Goal: Task Accomplishment & Management: Use online tool/utility

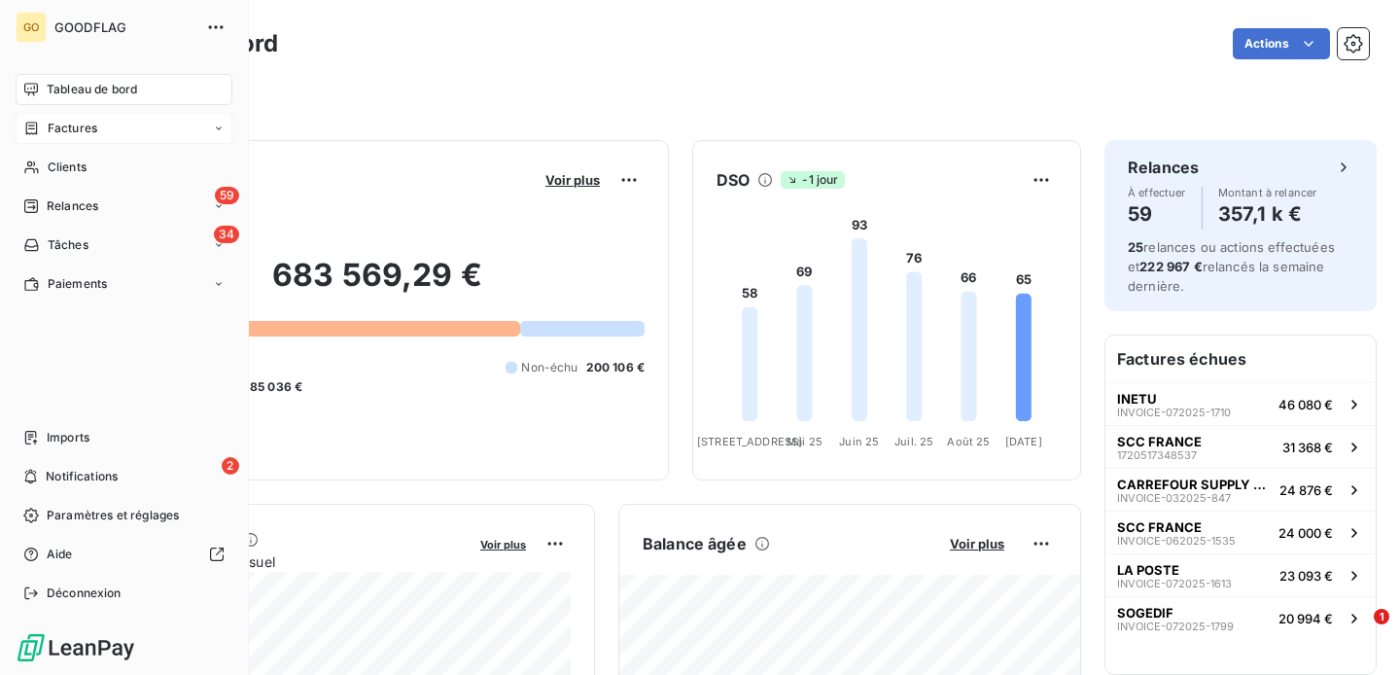
click at [68, 133] on span "Factures" at bounding box center [73, 129] width 50 height 18
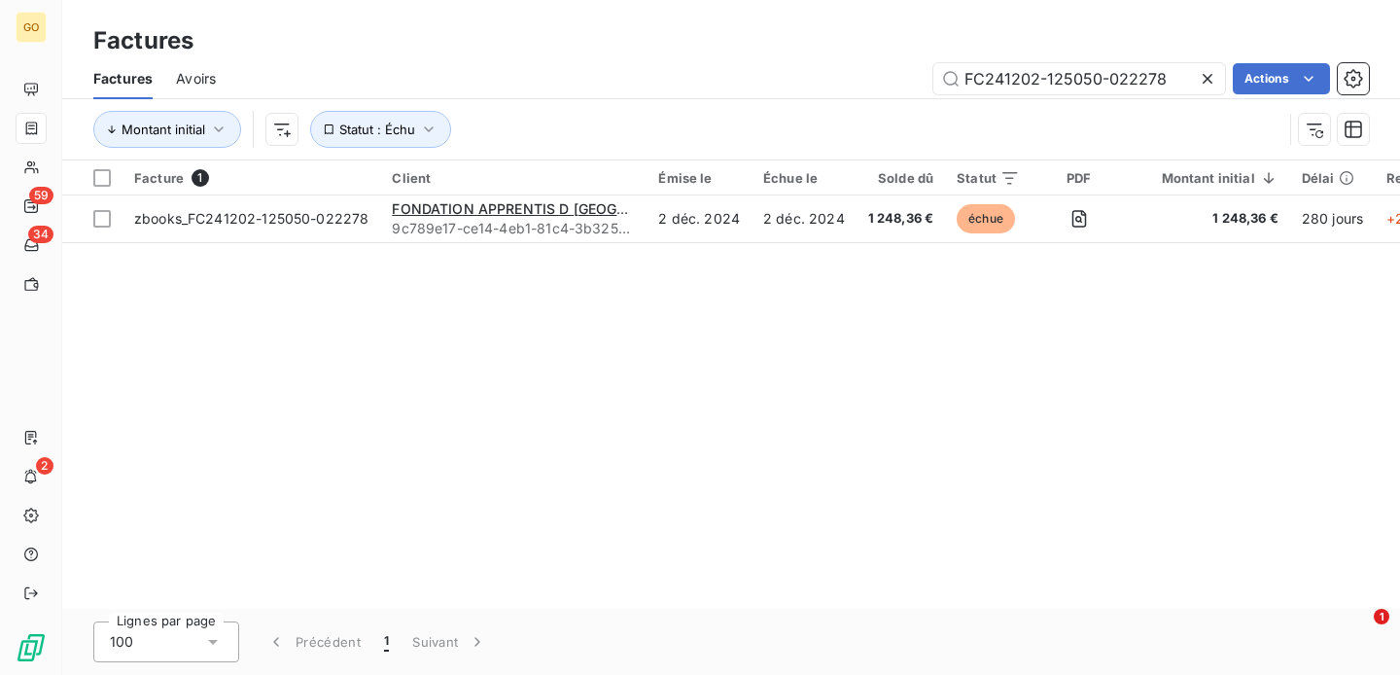
type input "FC241202-125050-022278"
click at [1212, 83] on icon at bounding box center [1207, 78] width 19 height 19
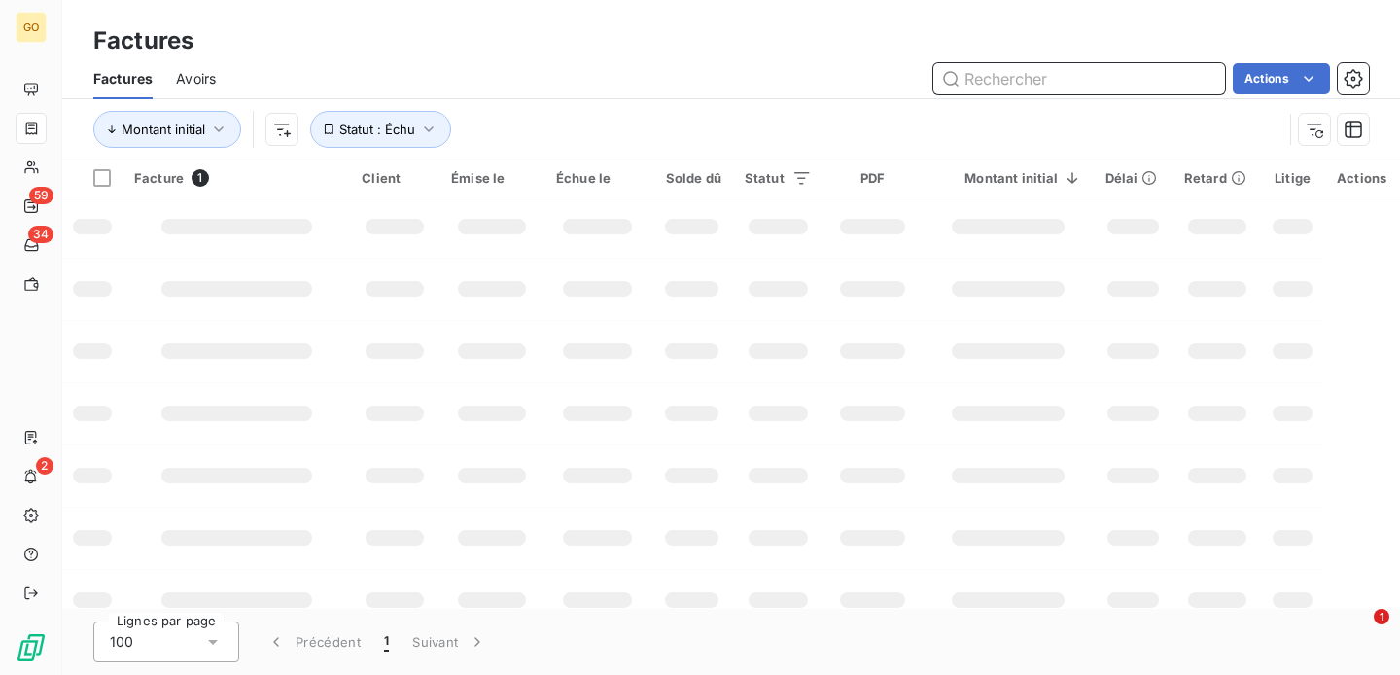
click at [1048, 80] on input "text" at bounding box center [1080, 78] width 292 height 31
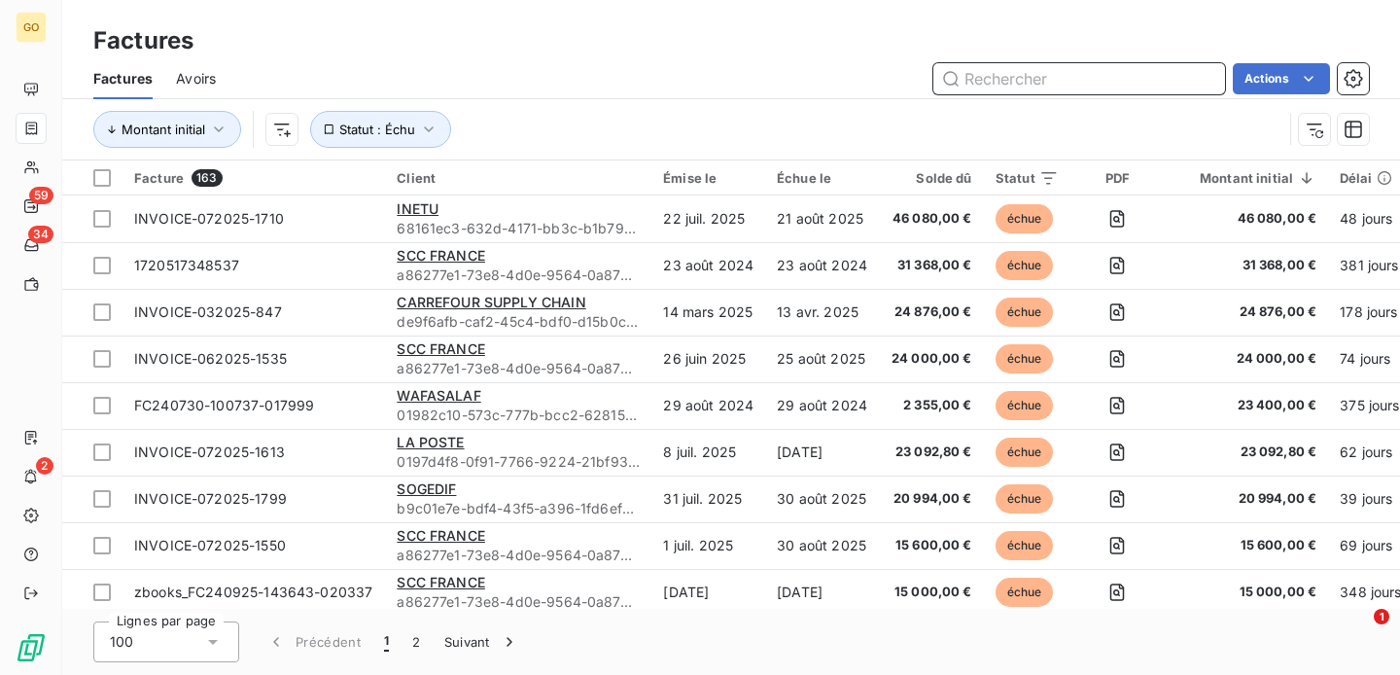
paste input "INVOICE-012025-279"
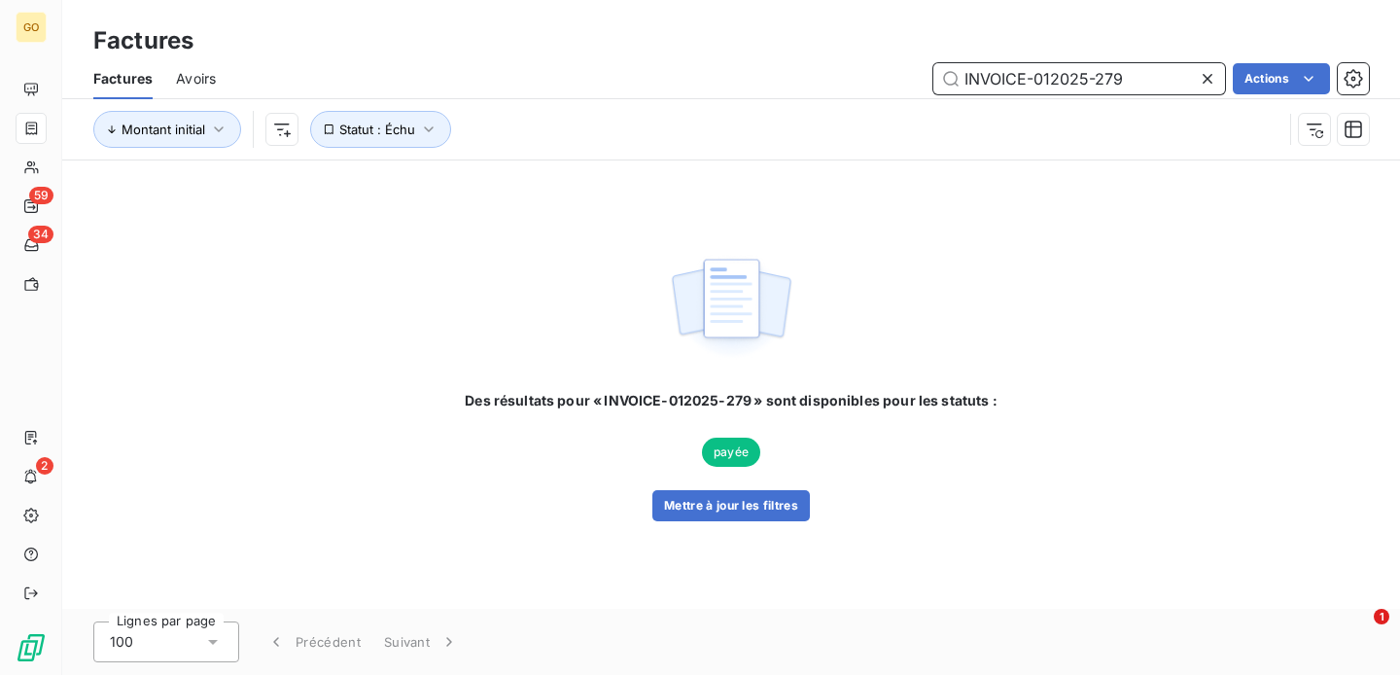
type input "INVOICE-012025-279"
click at [1204, 83] on icon at bounding box center [1207, 78] width 19 height 19
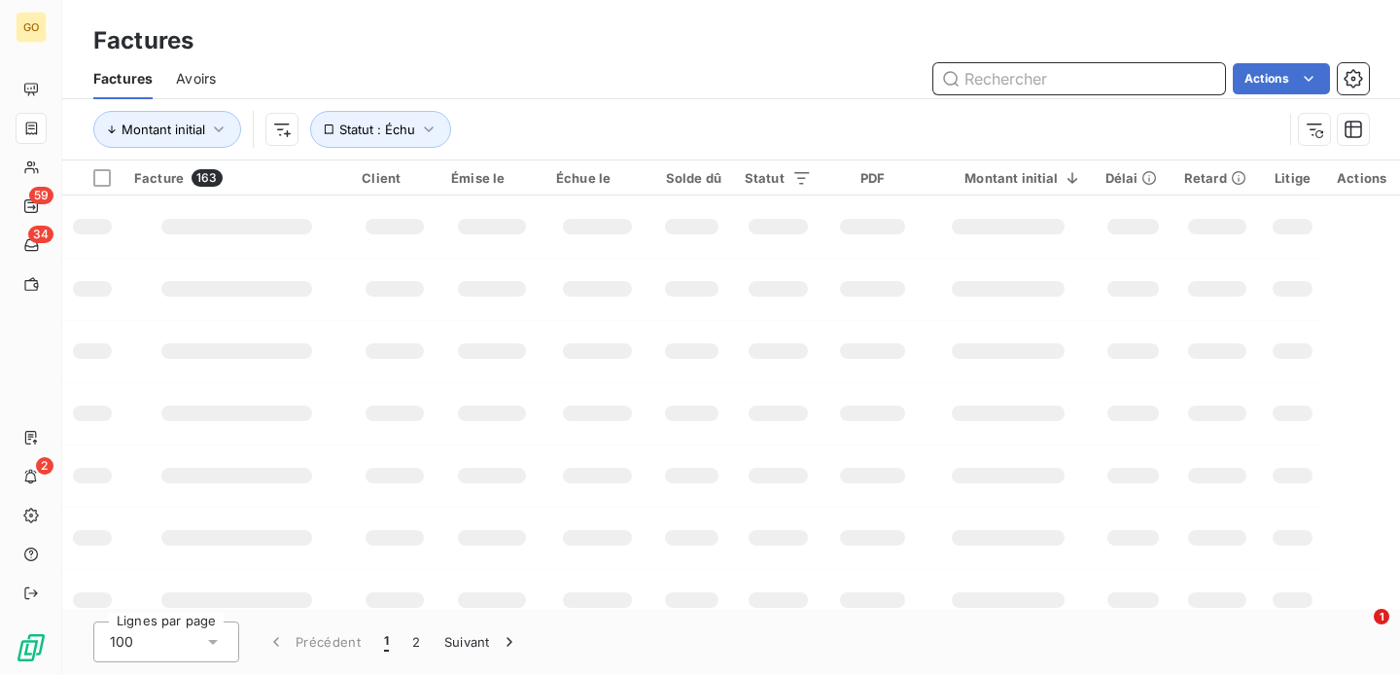
click at [1089, 77] on input "text" at bounding box center [1080, 78] width 292 height 31
paste input "INVOICE-042025-1099"
type input "INVOICE-042025-1099"
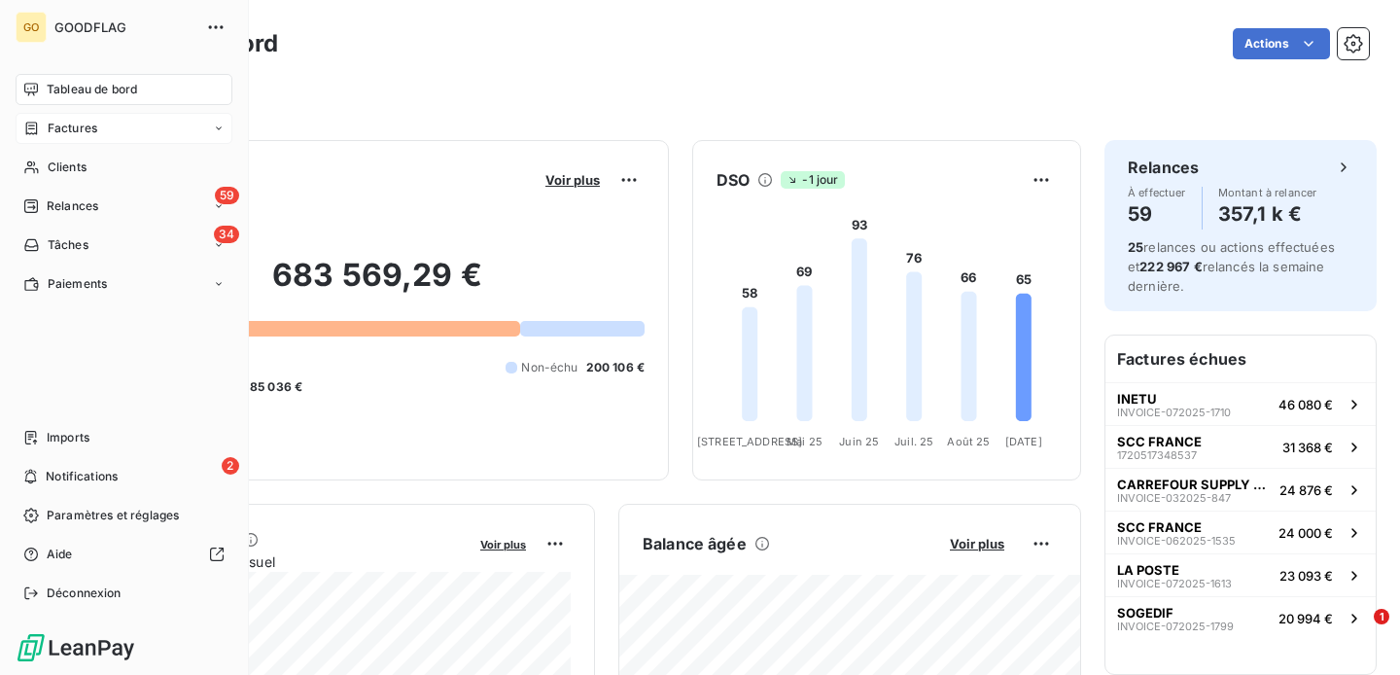
click at [69, 134] on span "Factures" at bounding box center [73, 129] width 50 height 18
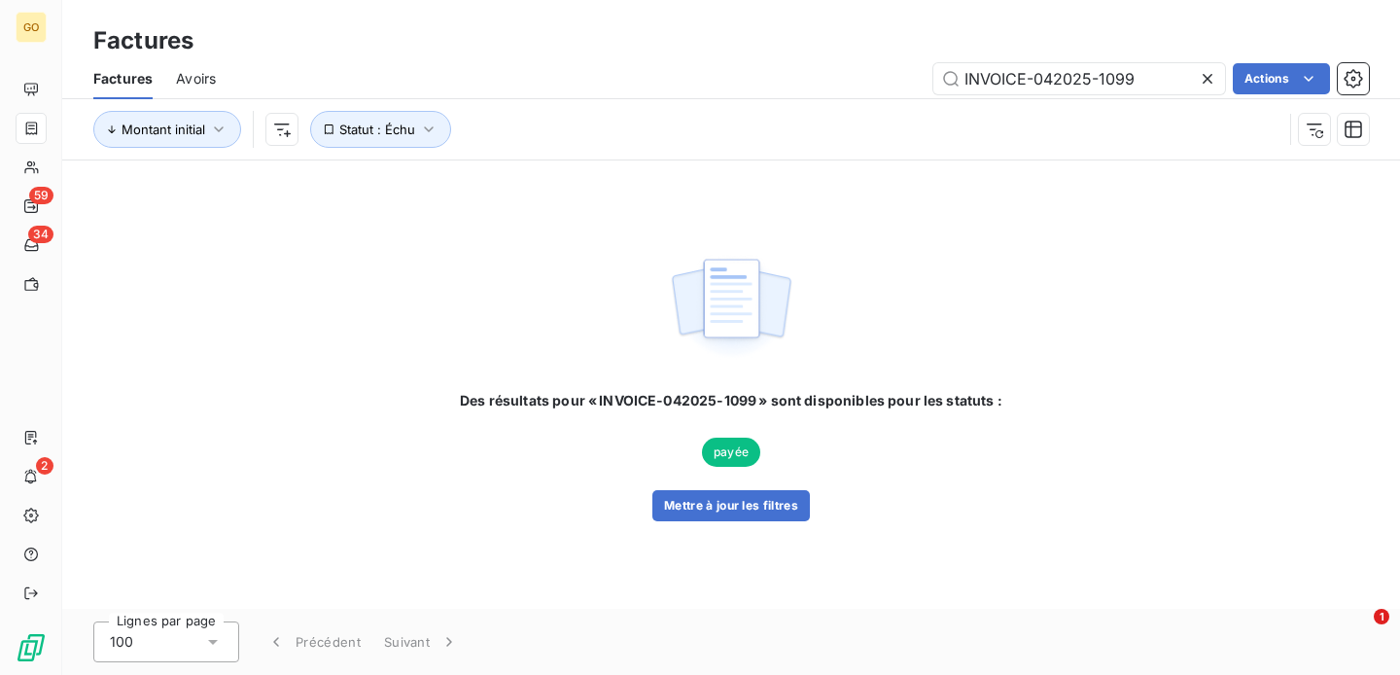
click at [1212, 80] on icon at bounding box center [1207, 78] width 19 height 19
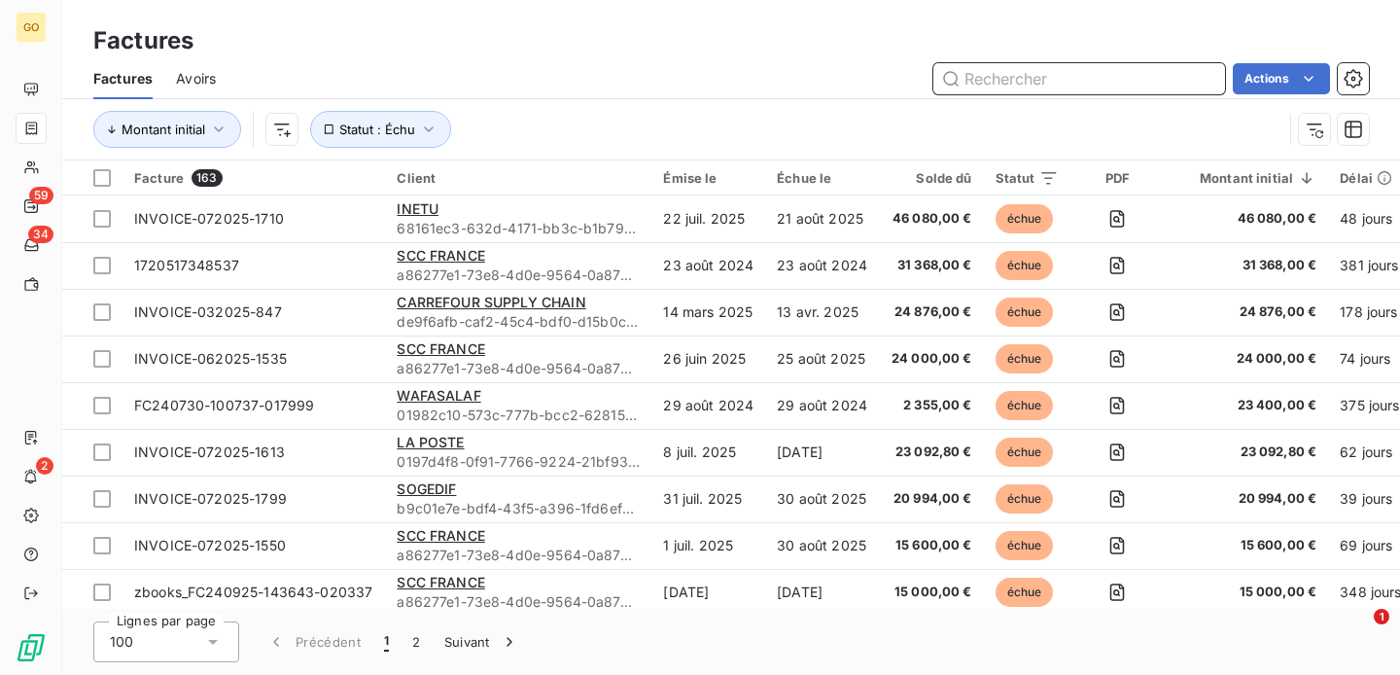
click at [1029, 79] on input "text" at bounding box center [1080, 78] width 292 height 31
paste input "FC241202-131900-022282"
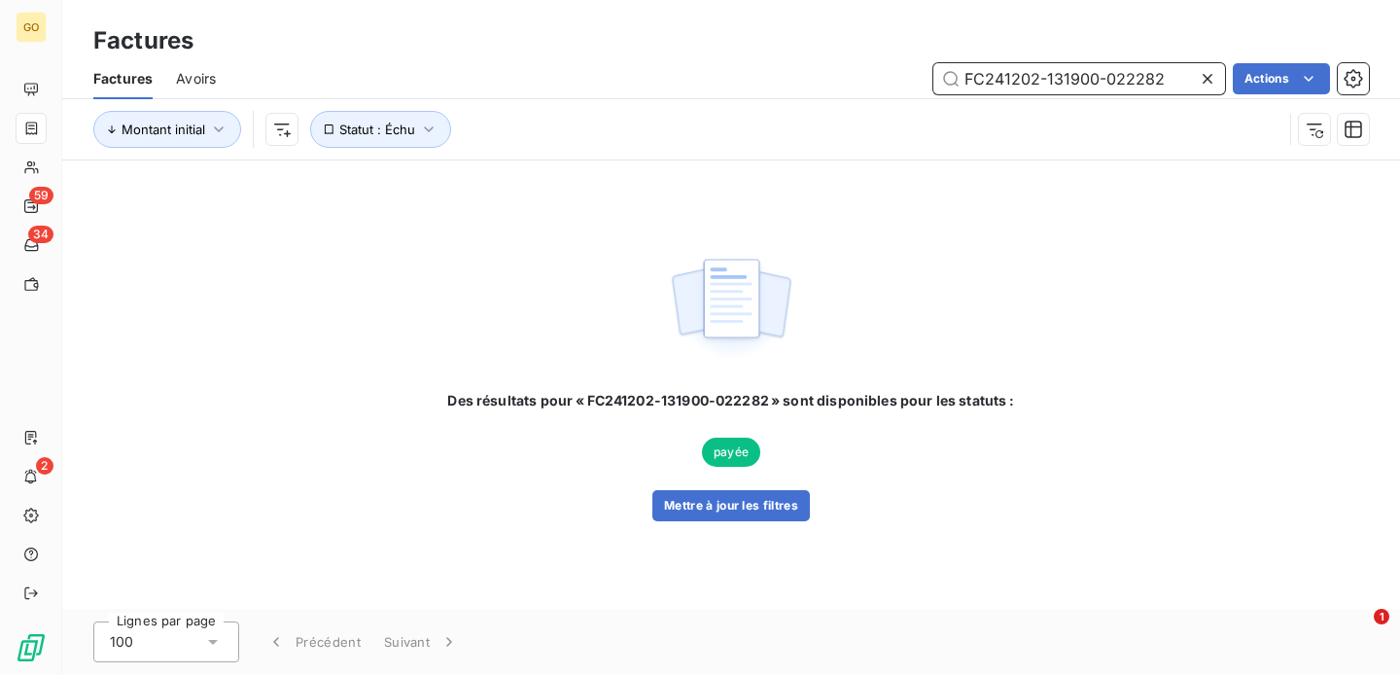
type input "FC241202-131900-022282"
